Goal: Communication & Community: Participate in discussion

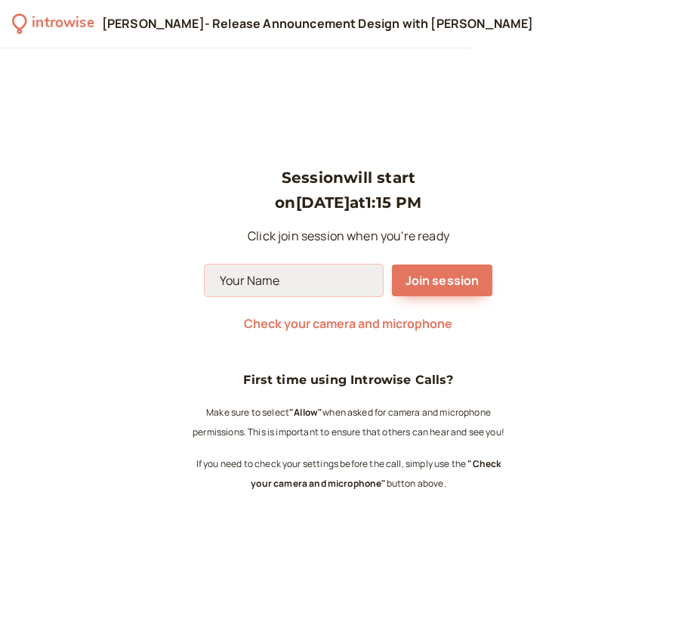
click at [329, 291] on input at bounding box center [294, 280] width 178 height 32
type input "Jordan"
click at [550, 225] on div "Session will start on [DATE] 1:15 PM Click join session when you're ready [PERS…" at bounding box center [348, 334] width 697 height 573
click at [410, 322] on span "Check your camera and microphone" at bounding box center [348, 323] width 208 height 17
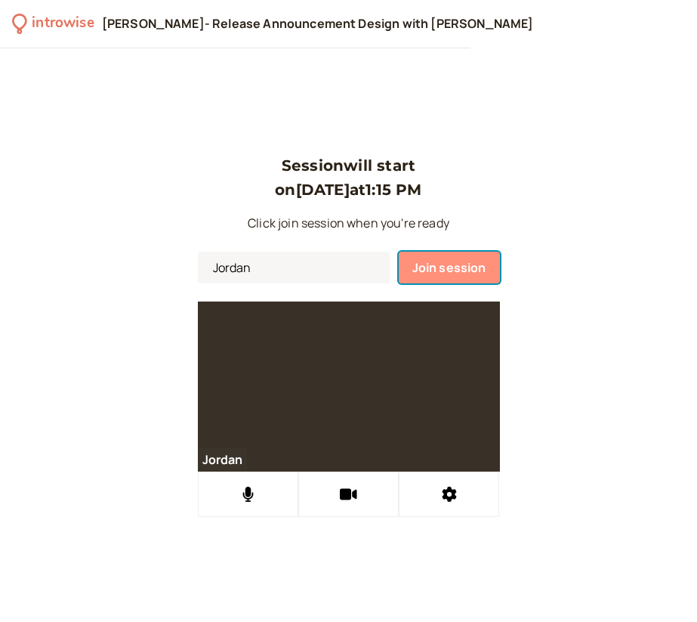
click at [449, 264] on span "Join session" at bounding box center [449, 267] width 74 height 17
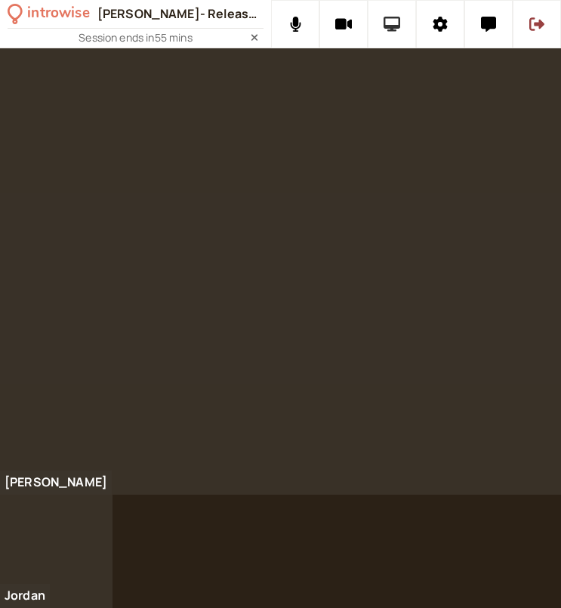
click at [384, 36] on button at bounding box center [392, 24] width 48 height 48
click at [308, 586] on div at bounding box center [280, 328] width 561 height 560
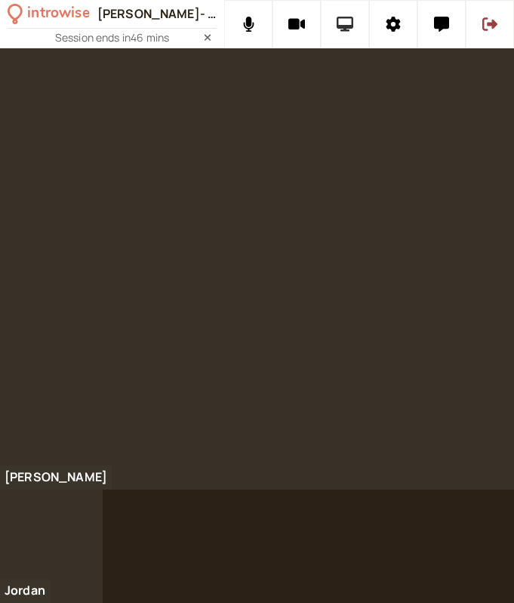
click at [344, 29] on icon at bounding box center [345, 24] width 17 height 15
click at [351, 26] on icon at bounding box center [345, 24] width 17 height 15
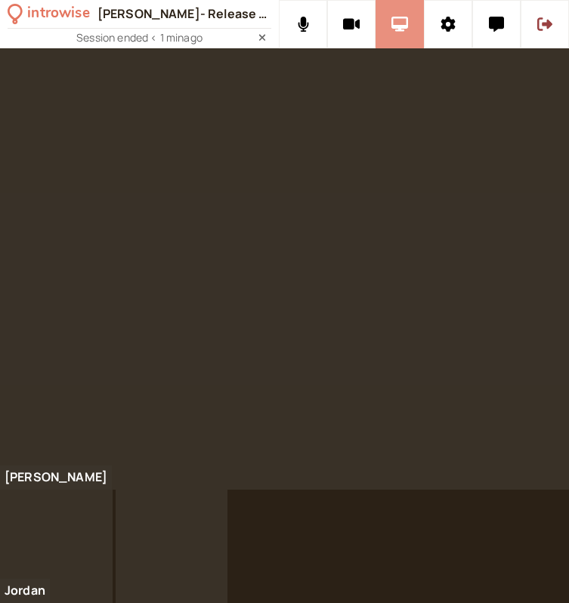
click at [403, 18] on icon at bounding box center [399, 24] width 17 height 15
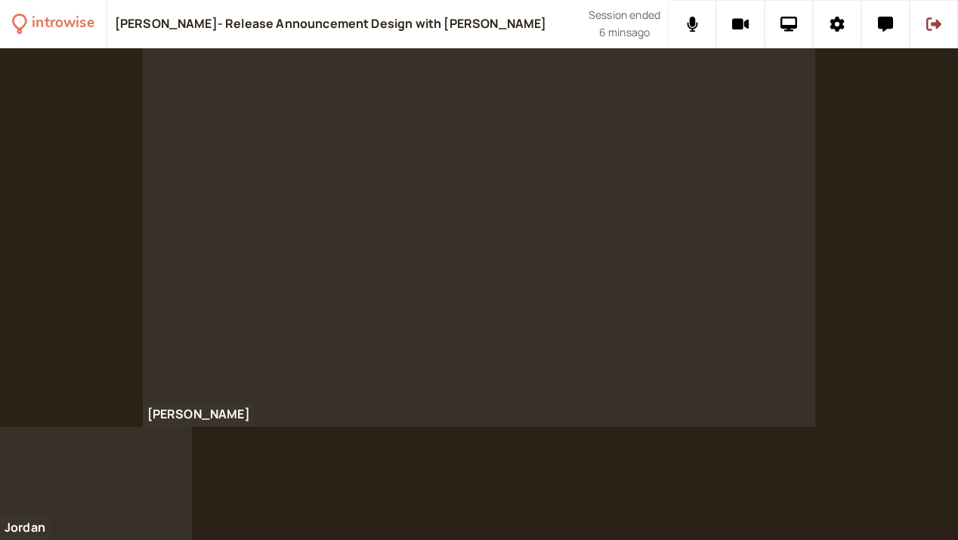
click at [696, 533] on div at bounding box center [479, 294] width 958 height 492
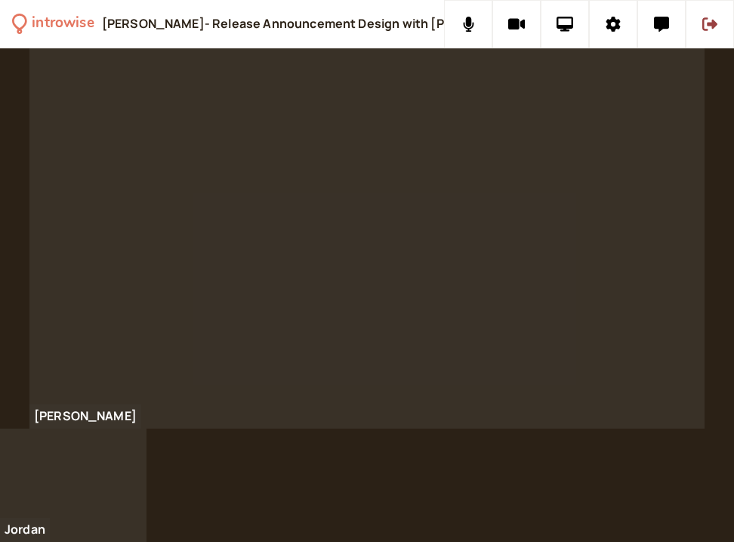
click at [383, 491] on div at bounding box center [367, 294] width 734 height 493
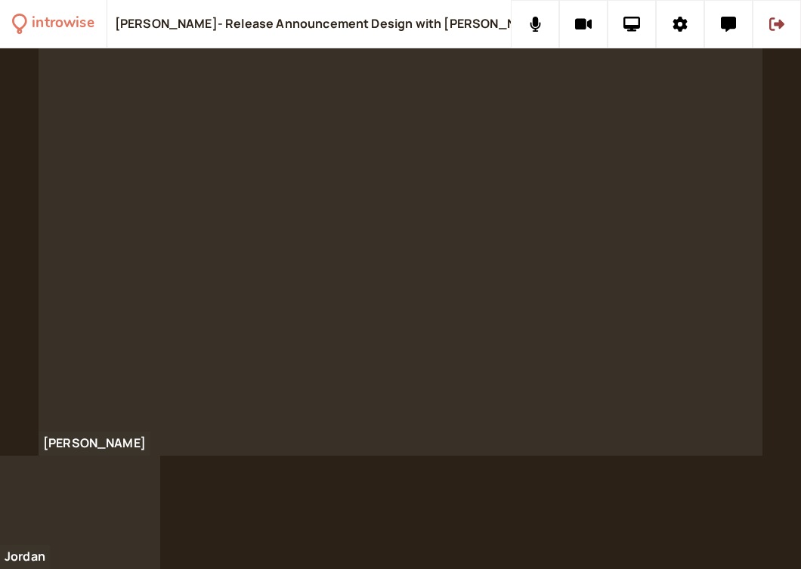
click at [412, 345] on div at bounding box center [401, 251] width 724 height 407
